Goal: Information Seeking & Learning: Learn about a topic

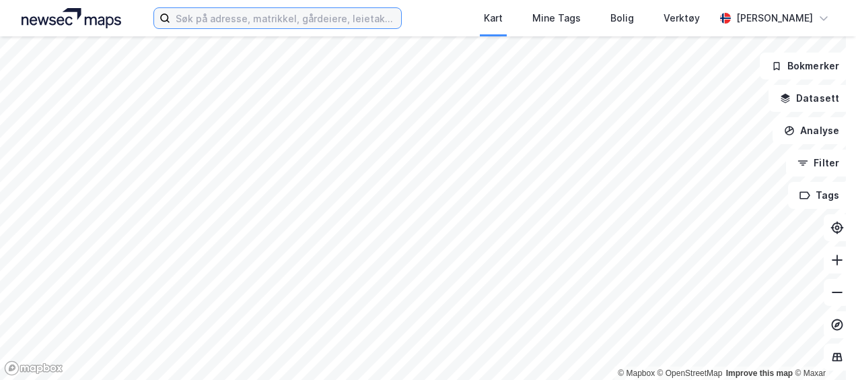
click at [289, 17] on input at bounding box center [285, 18] width 230 height 20
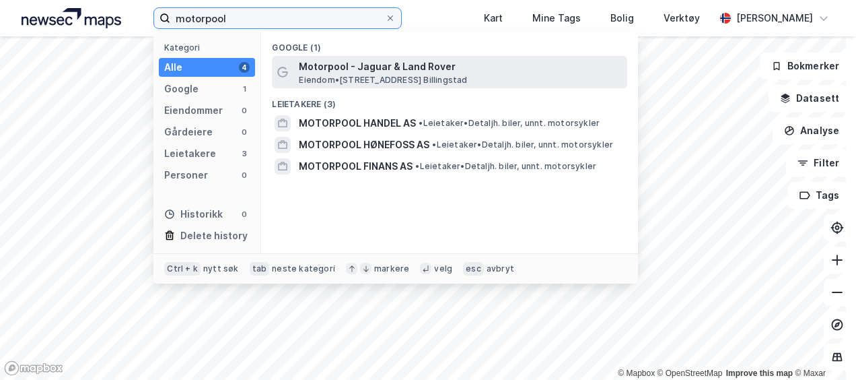
type input "motorpool"
click at [319, 71] on span "Motorpool - Jaguar & Land Rover" at bounding box center [460, 67] width 323 height 16
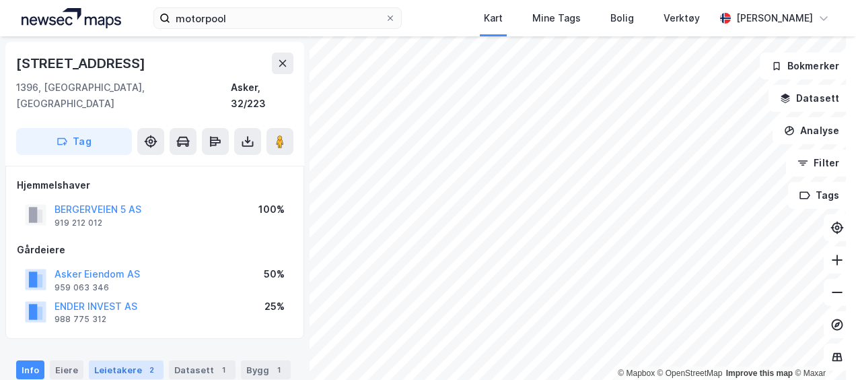
click at [112, 360] on div "Leietakere 2" at bounding box center [126, 369] width 75 height 19
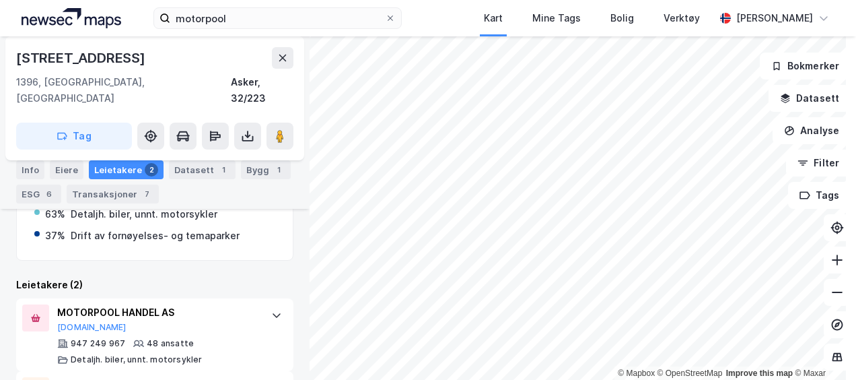
scroll to position [389, 0]
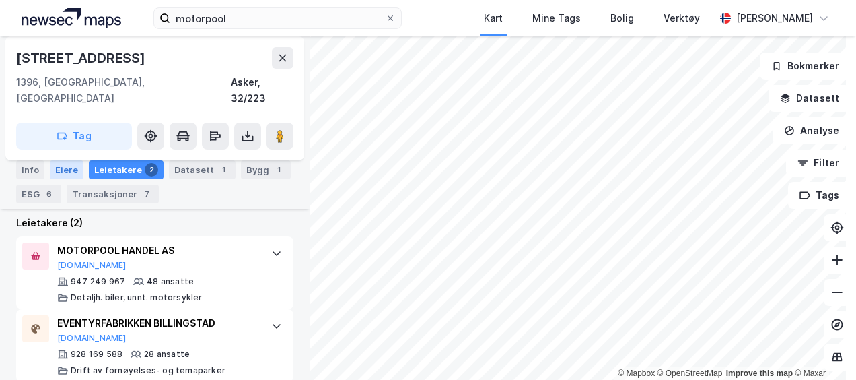
click at [55, 168] on div "Eiere" at bounding box center [67, 169] width 34 height 19
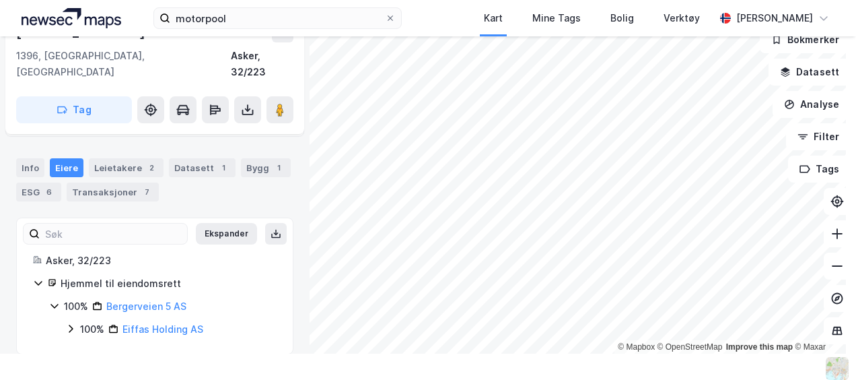
scroll to position [28, 0]
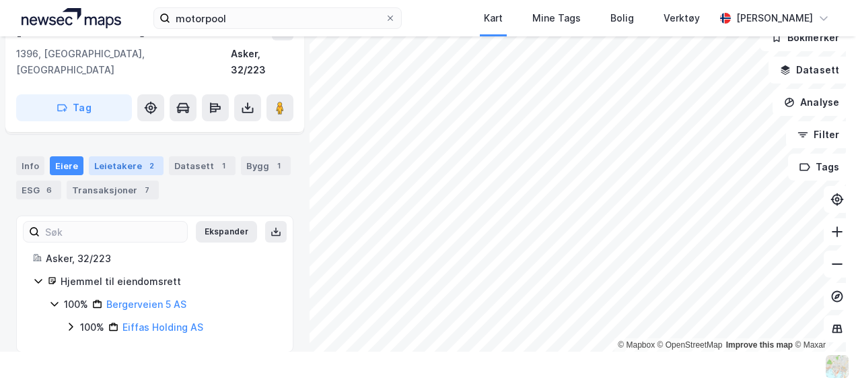
click at [115, 156] on div "Leietakere 2" at bounding box center [126, 165] width 75 height 19
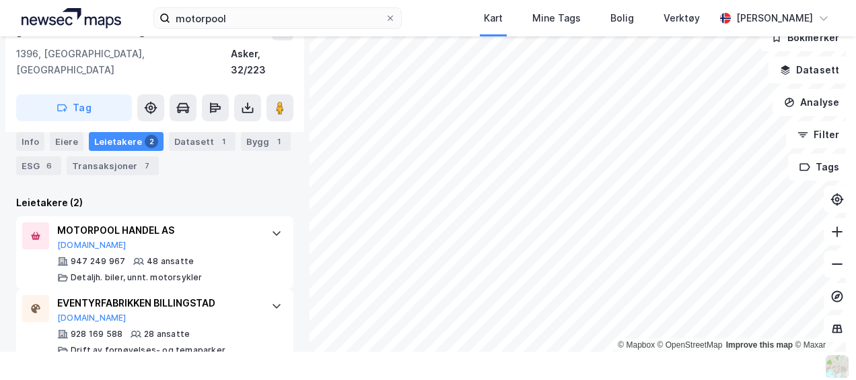
scroll to position [389, 0]
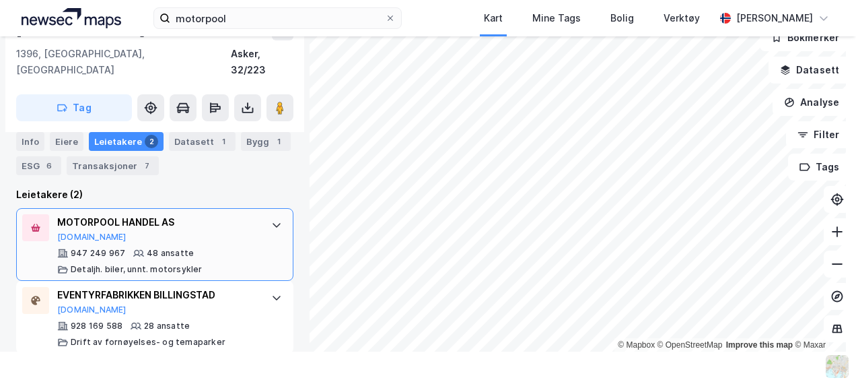
click at [129, 214] on div "MOTORPOOL HANDEL AS" at bounding box center [157, 222] width 201 height 16
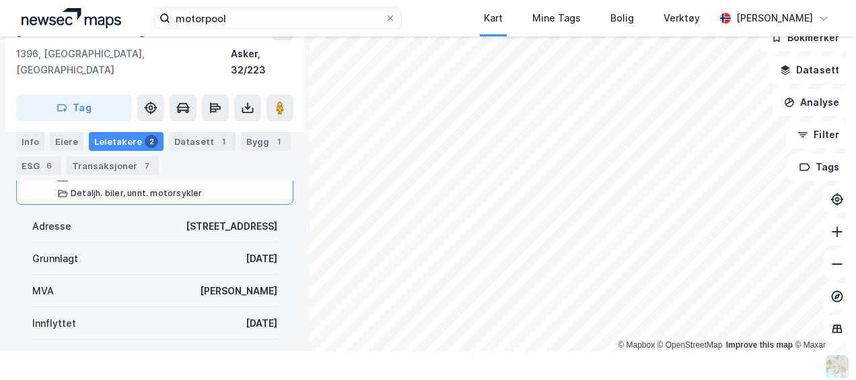
scroll to position [463, 0]
